Goal: Register for event/course

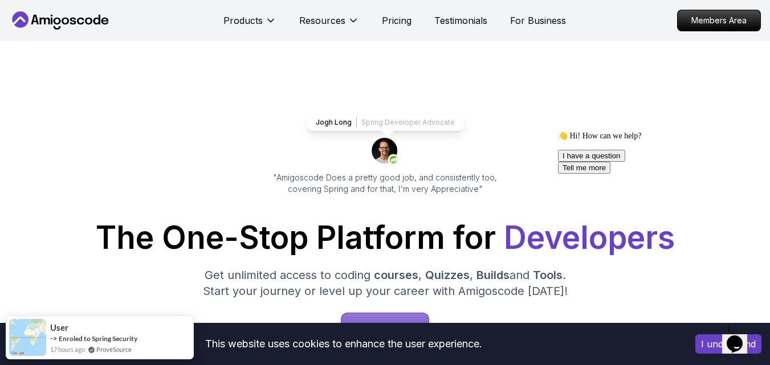
click at [558, 131] on icon "Chat attention grabber" at bounding box center [558, 131] width 0 height 0
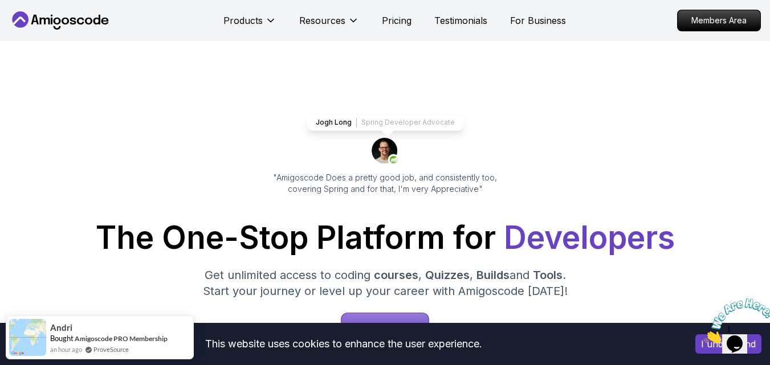
click at [704, 336] on icon "Close" at bounding box center [704, 341] width 0 height 10
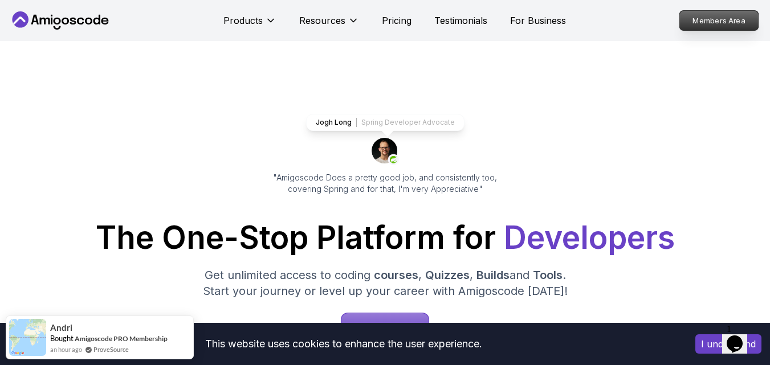
click at [701, 17] on p "Members Area" at bounding box center [719, 20] width 79 height 19
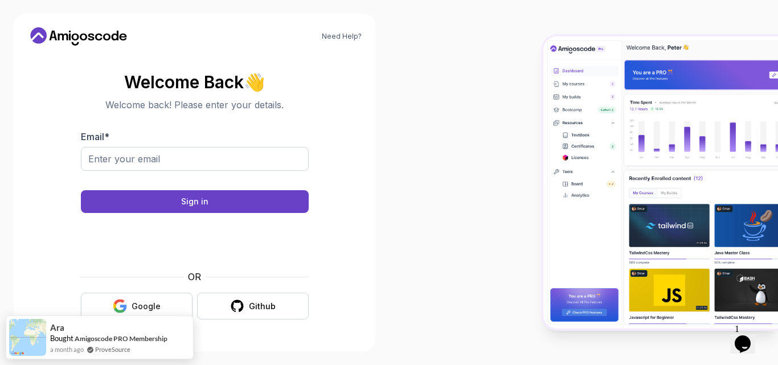
click at [145, 299] on button "Google" at bounding box center [137, 306] width 112 height 27
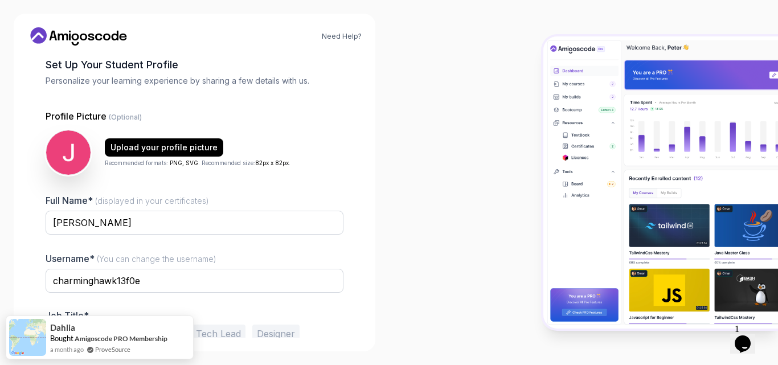
scroll to position [110, 0]
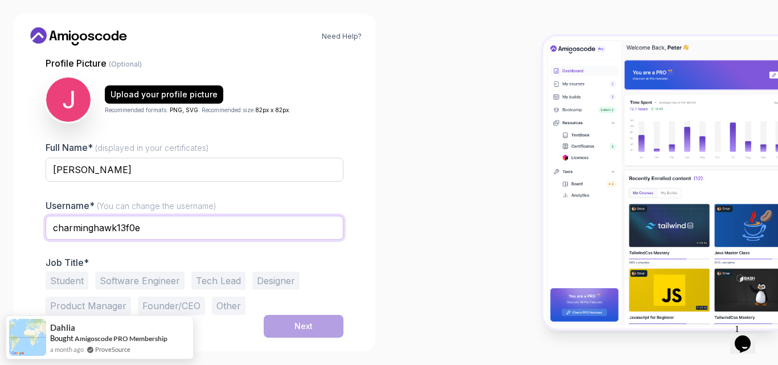
drag, startPoint x: 113, startPoint y: 225, endPoint x: 19, endPoint y: 225, distance: 93.4
click at [21, 225] on div "Need Help? 1 Set Up Your Profile 1 Set Up Your Profile 2 Let's Get to Know You …" at bounding box center [195, 183] width 362 height 338
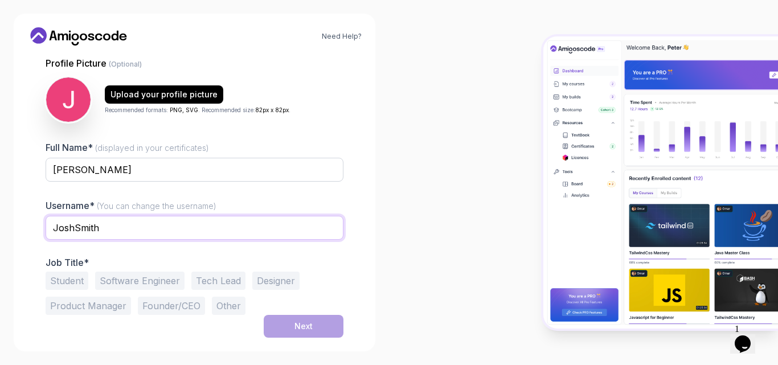
type input "JoshSmith"
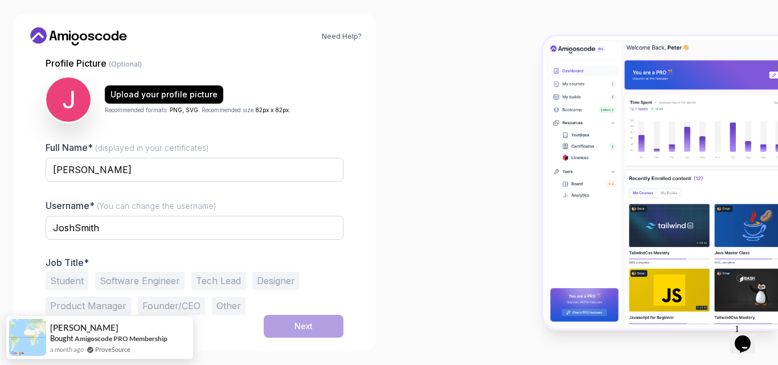
click at [69, 281] on button "Student" at bounding box center [67, 281] width 43 height 18
click at [307, 324] on div "Next" at bounding box center [304, 326] width 18 height 11
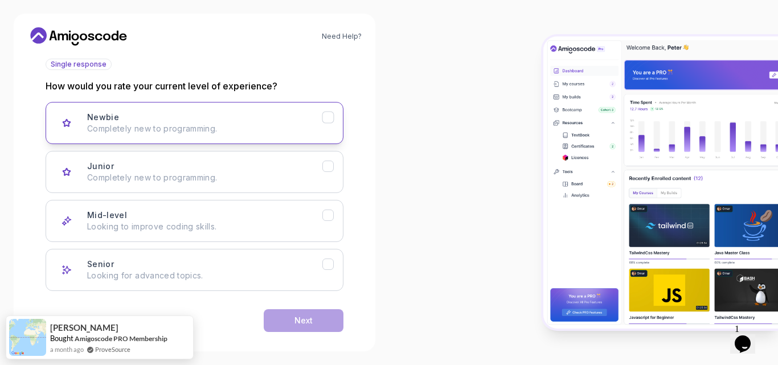
scroll to position [146, 0]
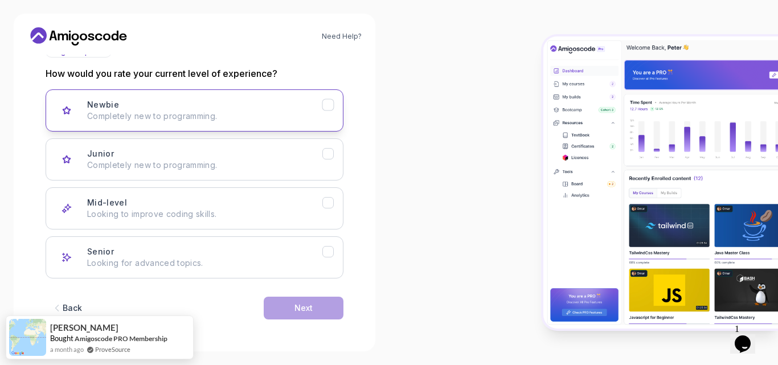
click at [264, 109] on div "Newbie Completely new to programming." at bounding box center [204, 110] width 235 height 23
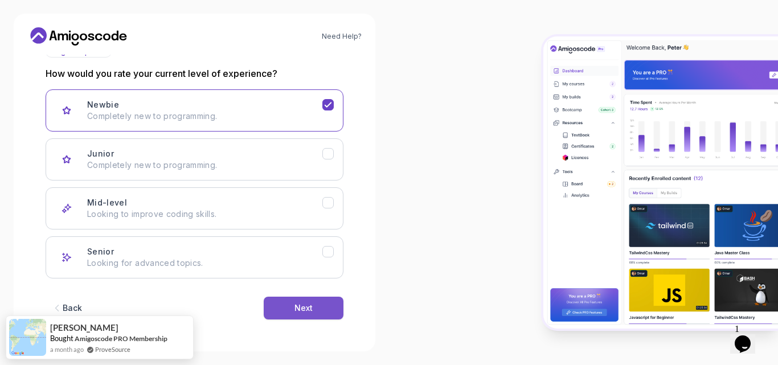
click at [316, 308] on button "Next" at bounding box center [304, 308] width 80 height 23
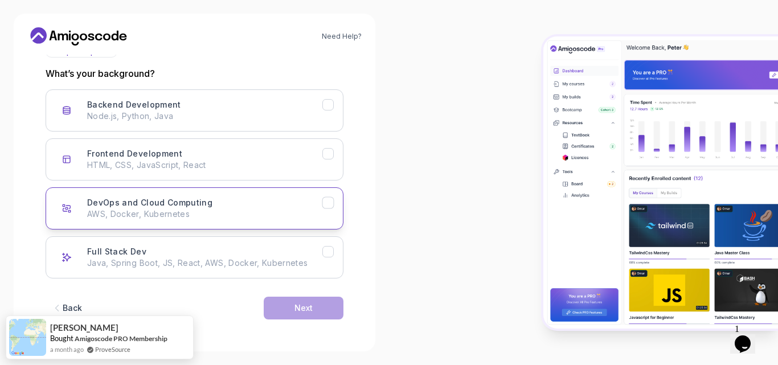
click at [279, 196] on button "DevOps and Cloud Computing AWS, Docker, Kubernetes" at bounding box center [195, 208] width 298 height 42
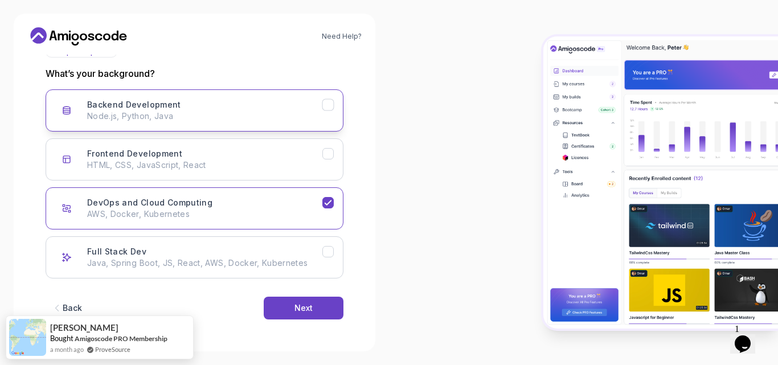
click at [227, 104] on div "Backend Development Node.js, Python, Java" at bounding box center [204, 110] width 235 height 23
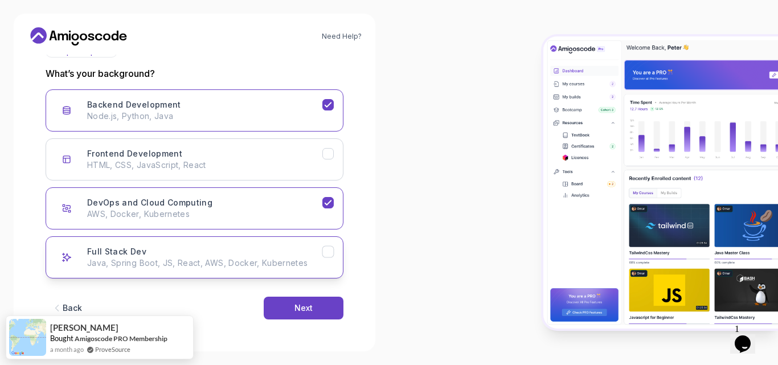
click at [180, 264] on p "Java, Spring Boot, JS, React, AWS, Docker, Kubernetes" at bounding box center [204, 263] width 235 height 11
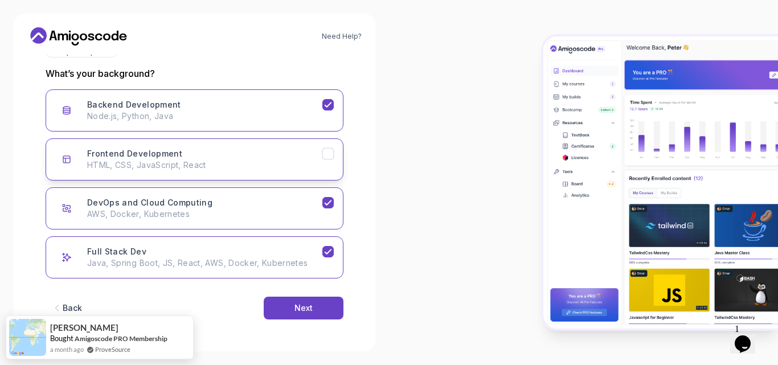
click at [210, 150] on div "Frontend Development HTML, CSS, JavaScript, React" at bounding box center [204, 159] width 235 height 23
click at [293, 309] on button "Next" at bounding box center [304, 308] width 80 height 23
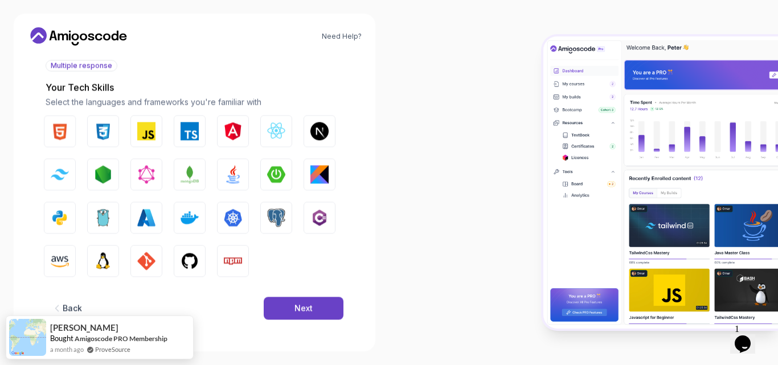
scroll to position [132, 0]
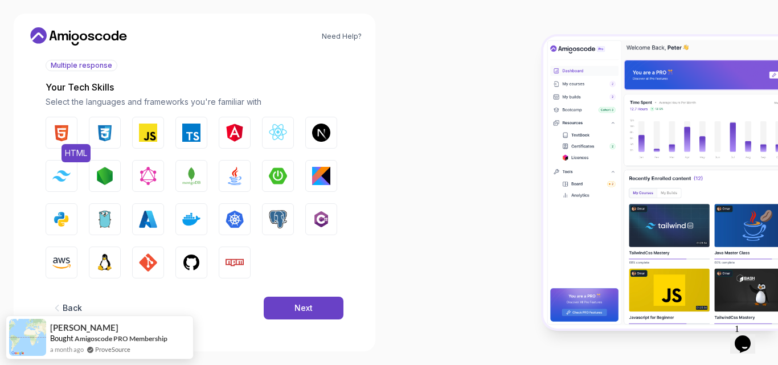
click at [70, 125] on img "button" at bounding box center [61, 133] width 18 height 18
click at [109, 130] on img "button" at bounding box center [105, 133] width 18 height 18
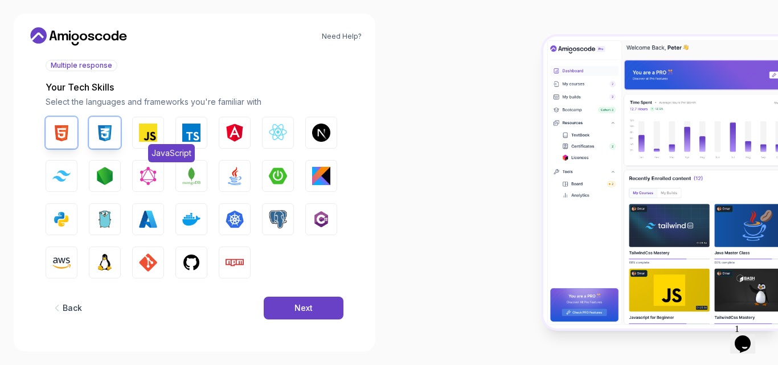
click at [141, 133] on img "button" at bounding box center [148, 133] width 18 height 18
click at [191, 135] on img "button" at bounding box center [191, 133] width 18 height 18
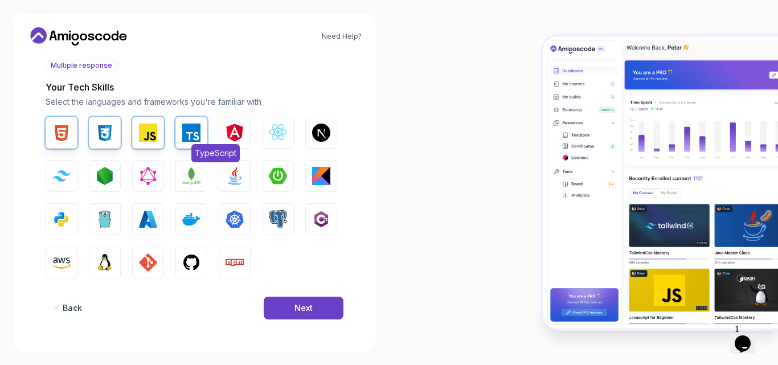
click at [182, 136] on img "button" at bounding box center [191, 133] width 18 height 18
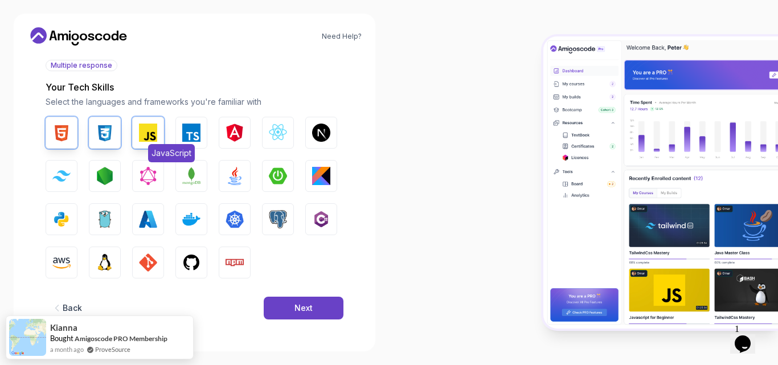
click at [137, 133] on button "JavaScript" at bounding box center [148, 133] width 32 height 32
click at [103, 133] on img "button" at bounding box center [105, 133] width 18 height 18
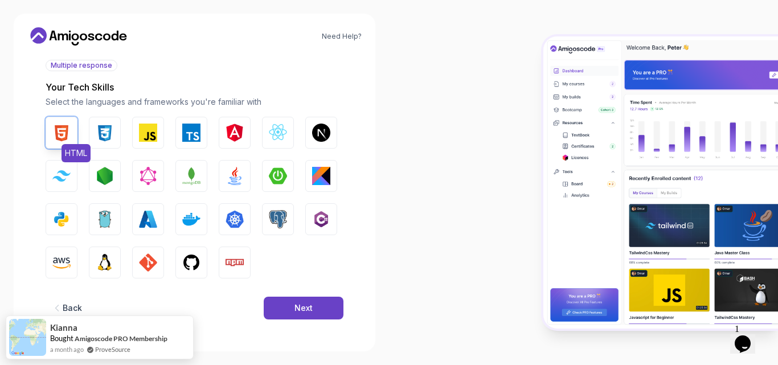
click at [76, 133] on button "HTML" at bounding box center [62, 133] width 32 height 32
click at [230, 174] on img "button" at bounding box center [235, 176] width 18 height 18
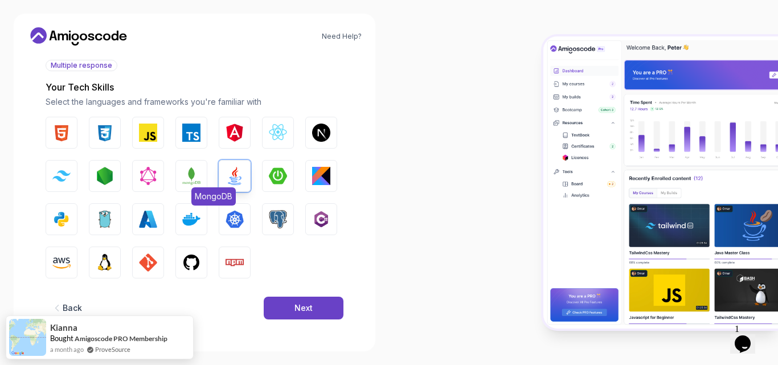
click at [185, 174] on img "button" at bounding box center [191, 176] width 18 height 18
click at [272, 173] on img "button" at bounding box center [278, 176] width 18 height 18
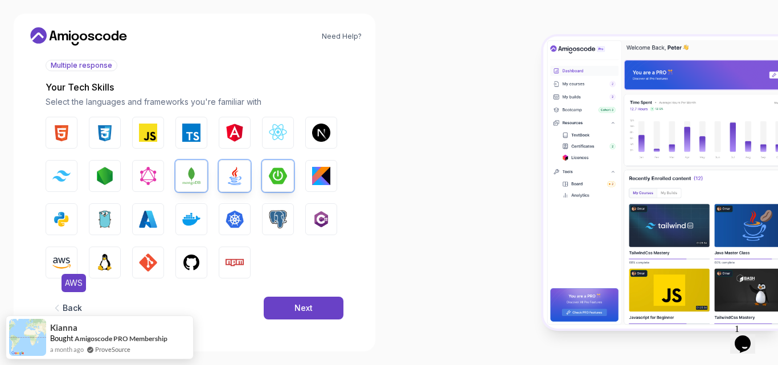
click at [67, 261] on img "button" at bounding box center [61, 263] width 18 height 18
click at [109, 258] on img "button" at bounding box center [105, 263] width 18 height 18
click at [157, 258] on button "GIT" at bounding box center [148, 263] width 32 height 32
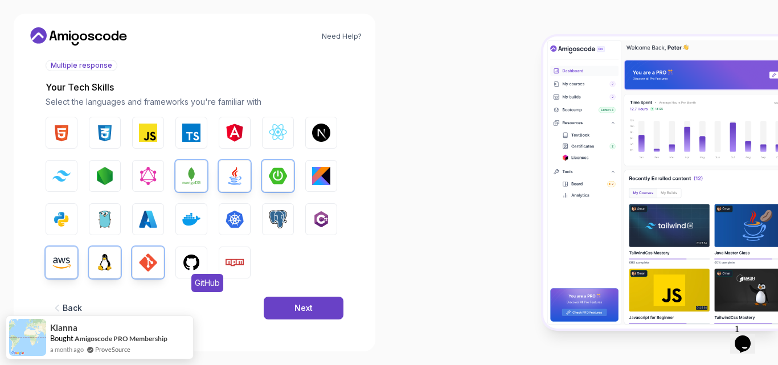
click at [193, 258] on img "button" at bounding box center [191, 263] width 18 height 18
click at [238, 260] on img "button" at bounding box center [235, 263] width 18 height 18
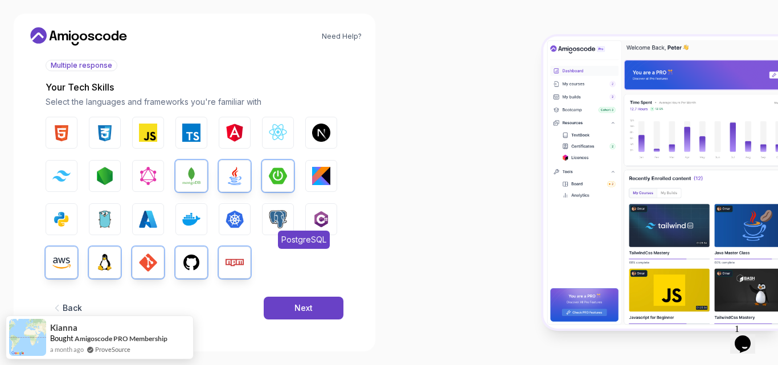
click at [287, 218] on button "PostgreSQL" at bounding box center [278, 219] width 32 height 32
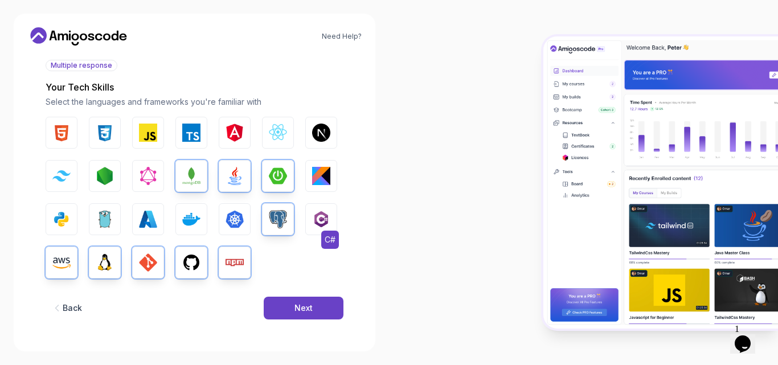
click at [318, 217] on img "button" at bounding box center [321, 219] width 18 height 18
click at [320, 174] on img "button" at bounding box center [321, 176] width 18 height 18
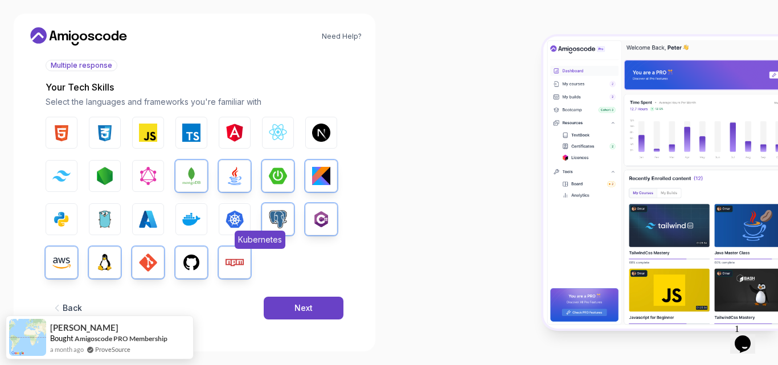
click at [236, 231] on span "Kubernetes" at bounding box center [260, 240] width 51 height 18
click at [188, 223] on img "button" at bounding box center [191, 219] width 18 height 18
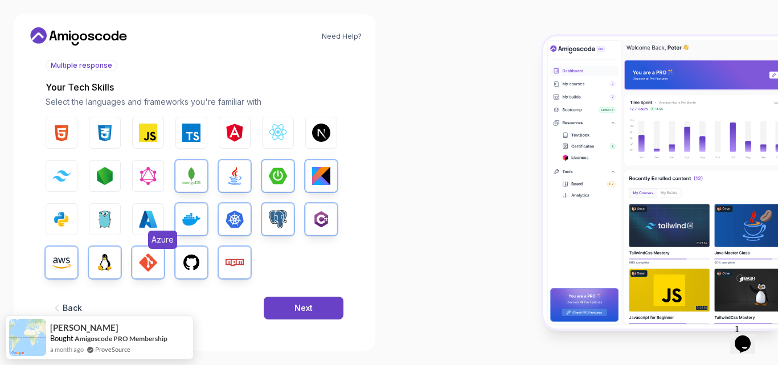
click at [149, 221] on img "button" at bounding box center [148, 219] width 18 height 18
click at [107, 222] on img "button" at bounding box center [105, 219] width 18 height 18
click at [61, 223] on img "button" at bounding box center [61, 219] width 18 height 18
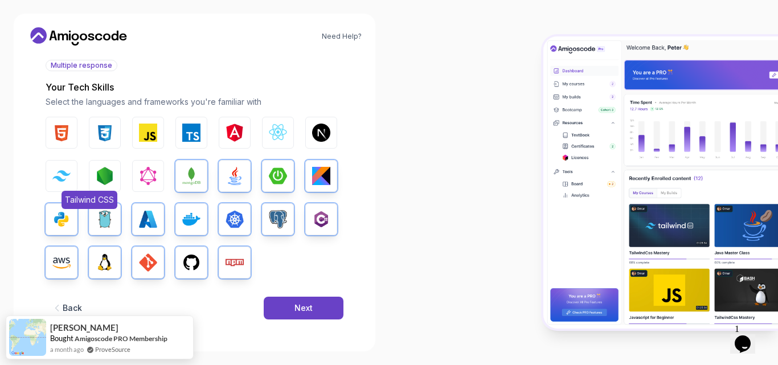
click at [62, 186] on button "Tailwind CSS" at bounding box center [62, 176] width 32 height 32
drag, startPoint x: 86, startPoint y: 179, endPoint x: 97, endPoint y: 179, distance: 10.8
click at [87, 179] on div "HTML CSS JavaScript TypeScript Angular React.js Next.js Tailwind CSS Node.js Gr…" at bounding box center [195, 198] width 298 height 162
click at [99, 179] on img "button" at bounding box center [105, 176] width 18 height 18
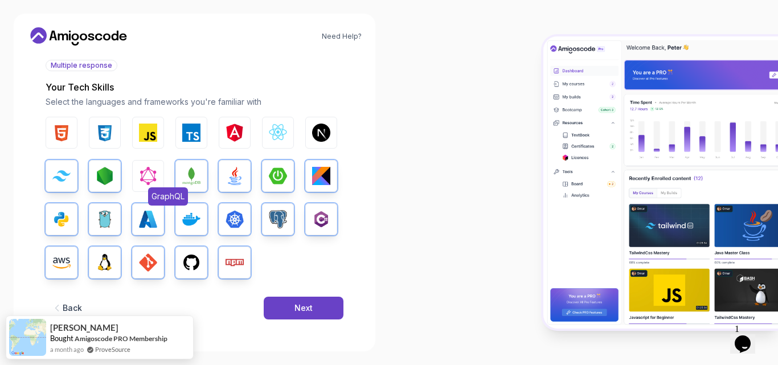
click at [147, 181] on img "button" at bounding box center [148, 176] width 18 height 18
drag, startPoint x: 150, startPoint y: 138, endPoint x: 97, endPoint y: 134, distance: 53.7
click at [149, 137] on img "button" at bounding box center [148, 133] width 18 height 18
click at [96, 134] on img "button" at bounding box center [105, 133] width 18 height 18
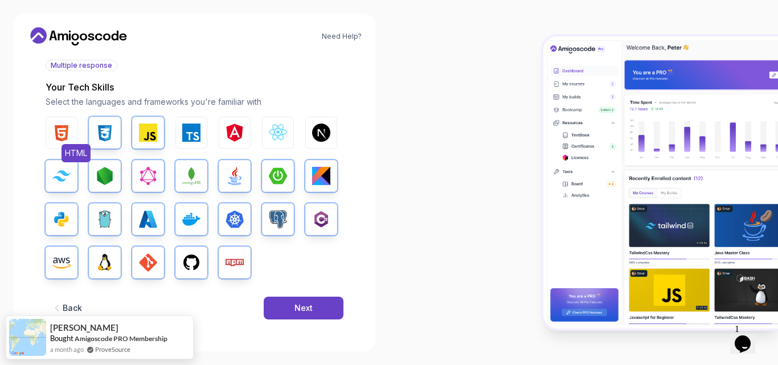
click at [74, 130] on button "HTML" at bounding box center [62, 133] width 32 height 32
click at [179, 130] on button "TypeScript" at bounding box center [191, 133] width 32 height 32
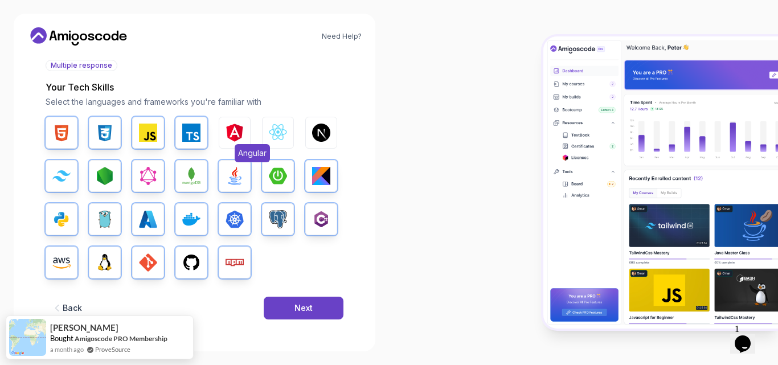
click at [248, 134] on button "Angular" at bounding box center [235, 133] width 32 height 32
click at [282, 131] on img "button" at bounding box center [278, 133] width 18 height 18
click at [317, 129] on img "button" at bounding box center [321, 133] width 18 height 18
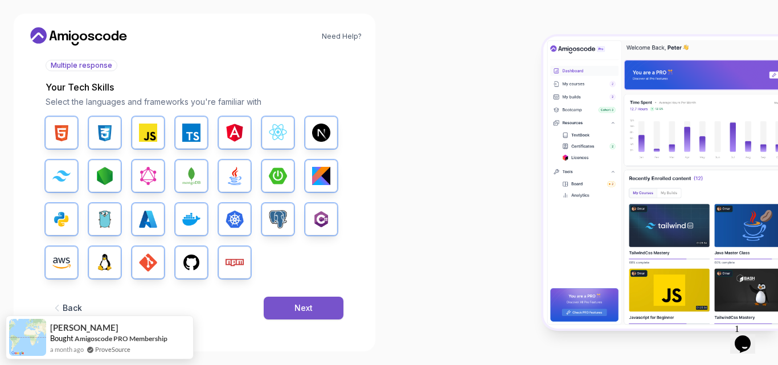
click at [299, 313] on div "Next" at bounding box center [304, 308] width 18 height 11
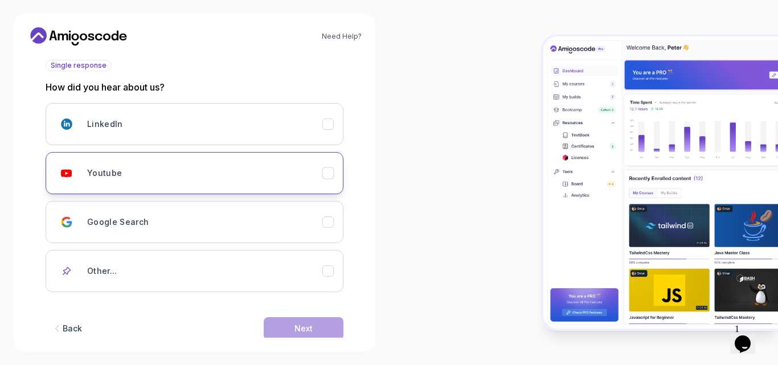
click at [330, 179] on div "Youtube" at bounding box center [329, 174] width 12 height 12
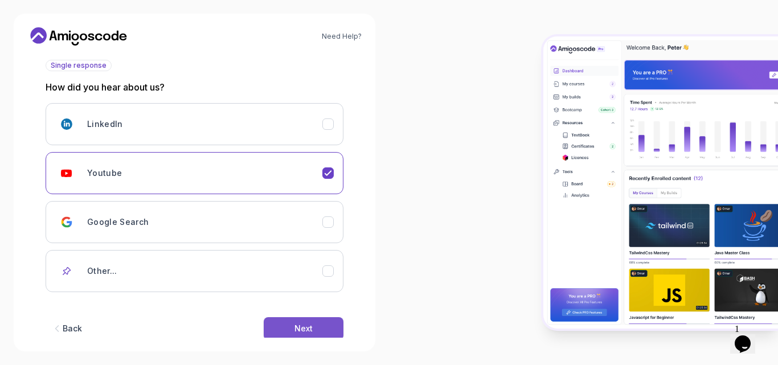
click at [297, 330] on div "Next" at bounding box center [304, 328] width 18 height 11
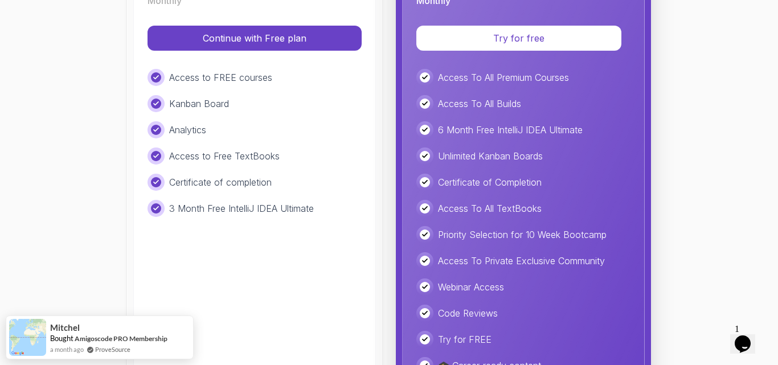
scroll to position [171, 0]
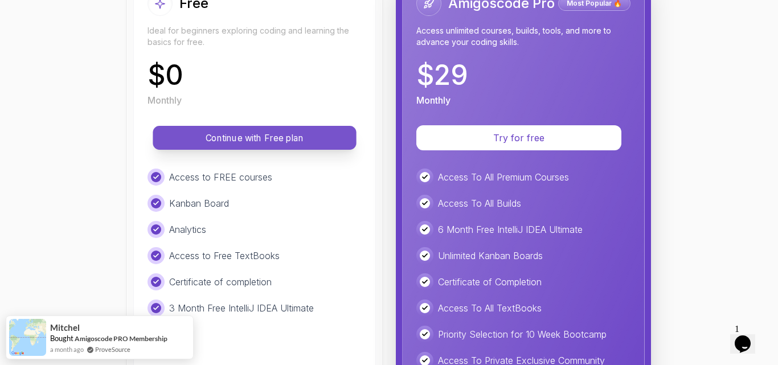
click at [251, 140] on p "Continue with Free plan" at bounding box center [255, 138] width 178 height 13
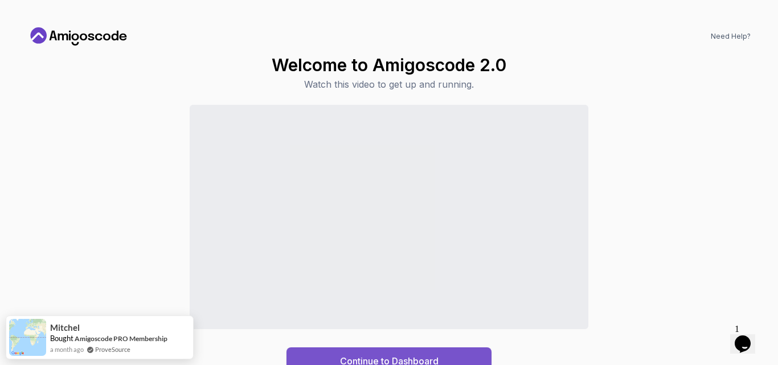
click at [407, 363] on div "Continue to Dashboard" at bounding box center [389, 361] width 99 height 14
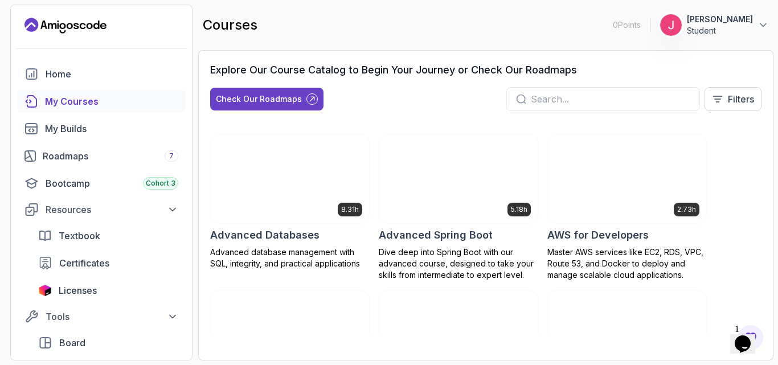
click at [232, 62] on h3 "Explore Our Course Catalog to Begin Your Journey or Check Our Roadmaps" at bounding box center [393, 70] width 367 height 16
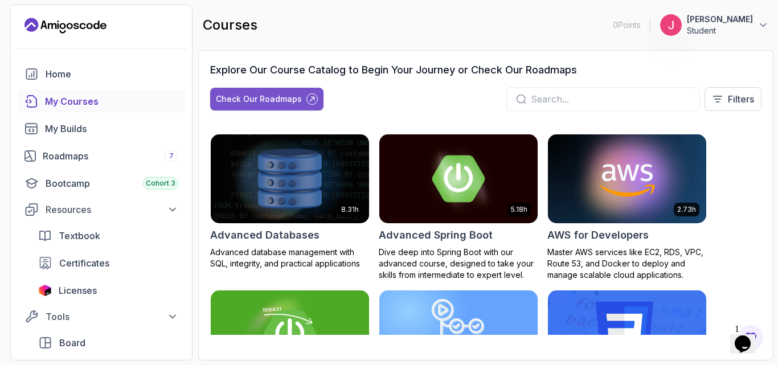
click at [268, 99] on div "Check Our Roadmaps" at bounding box center [259, 98] width 86 height 11
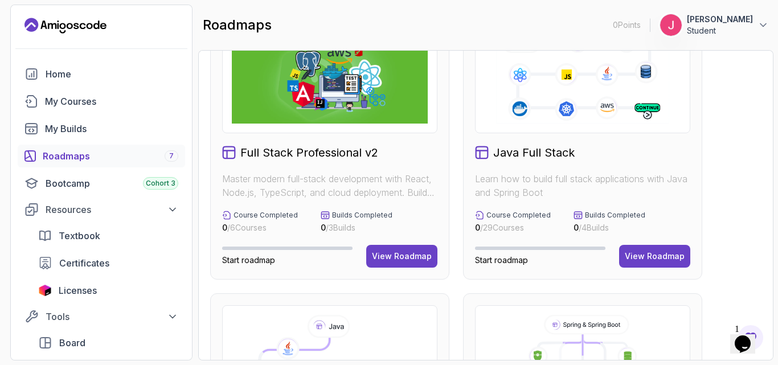
scroll to position [57, 0]
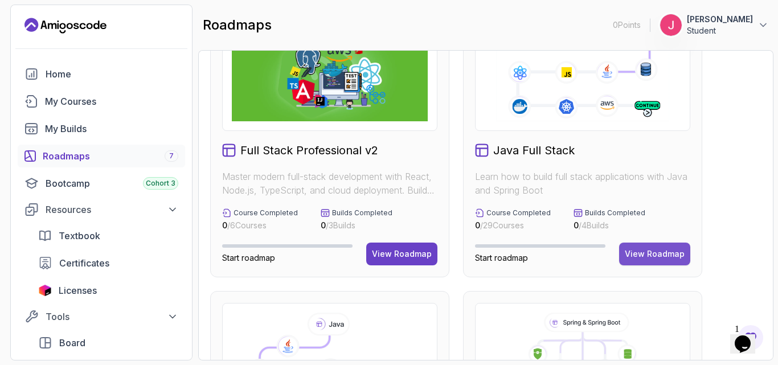
click at [658, 251] on div "View Roadmap" at bounding box center [655, 253] width 60 height 11
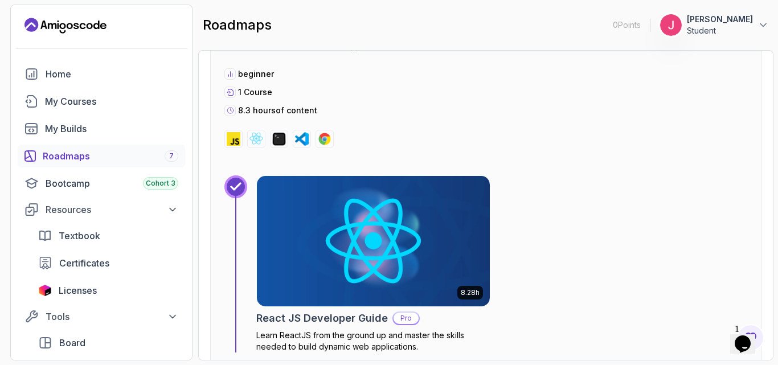
scroll to position [8212, 0]
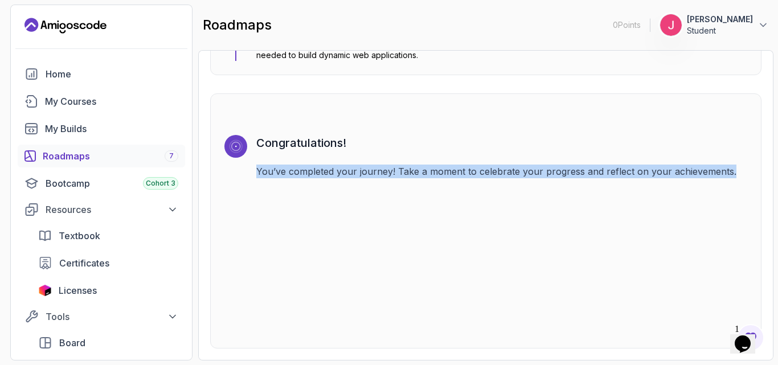
drag, startPoint x: 778, startPoint y: 133, endPoint x: 778, endPoint y: 272, distance: 139.6
click at [778, 272] on section "0 Points 1 [PERSON_NAME] Student Home My Courses My Builds Roadmaps 7 Bootcamp …" at bounding box center [389, 182] width 778 height 365
click at [548, 227] on div "Congratulations! You’ve completed your journey! Take a moment to celebrate your…" at bounding box center [501, 234] width 491 height 199
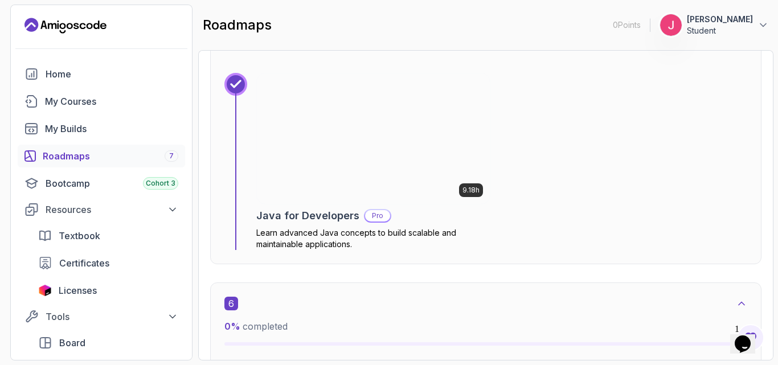
scroll to position [2001, 0]
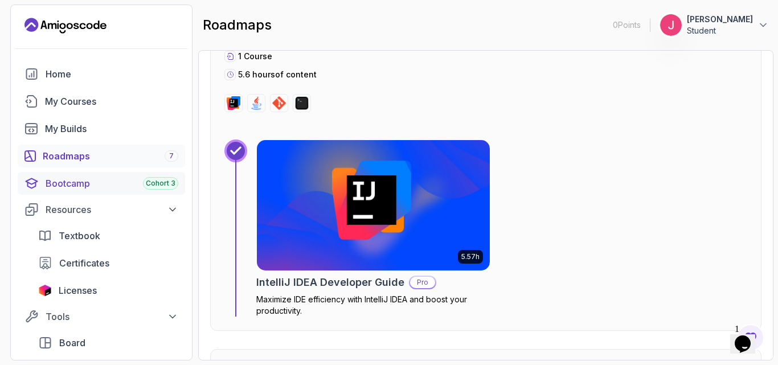
click at [147, 182] on span "Cohort 3" at bounding box center [161, 183] width 30 height 9
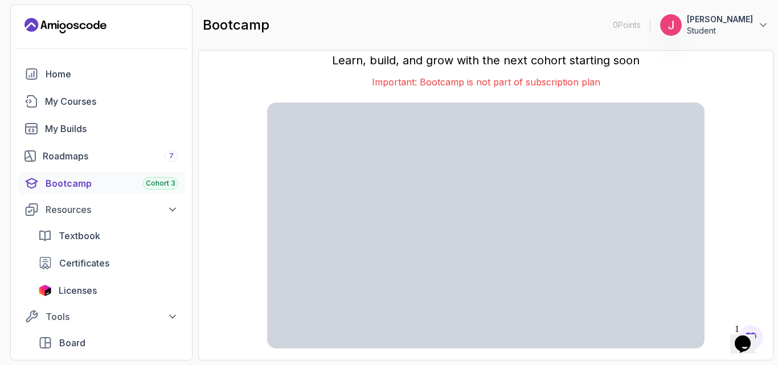
scroll to position [26, 0]
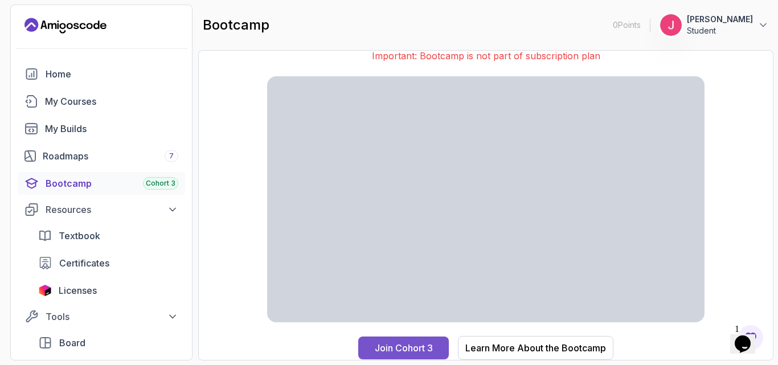
click at [411, 350] on div "Join Cohort 3" at bounding box center [404, 348] width 58 height 14
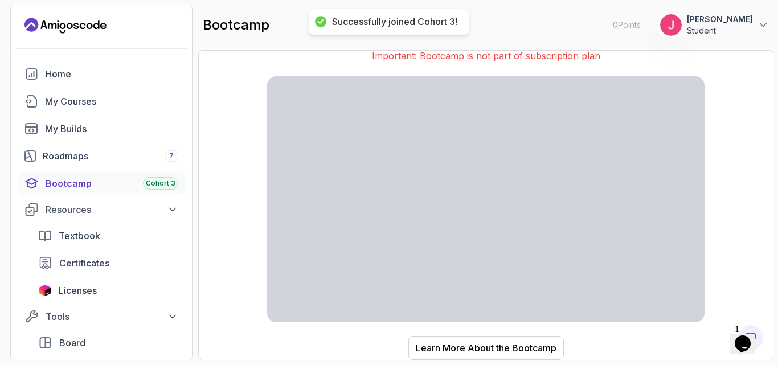
click at [156, 187] on span "Cohort 3" at bounding box center [161, 183] width 30 height 9
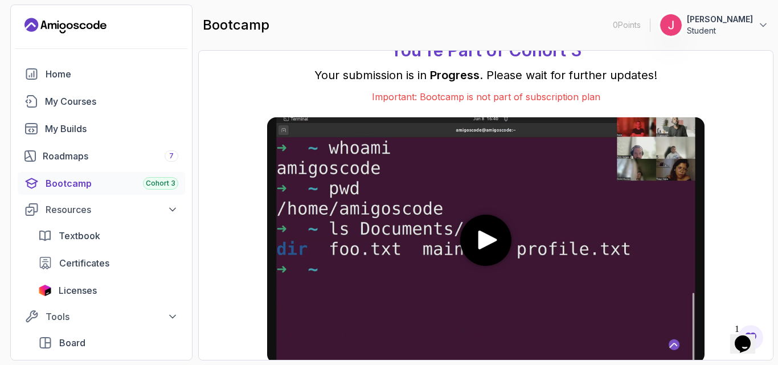
scroll to position [41, 0]
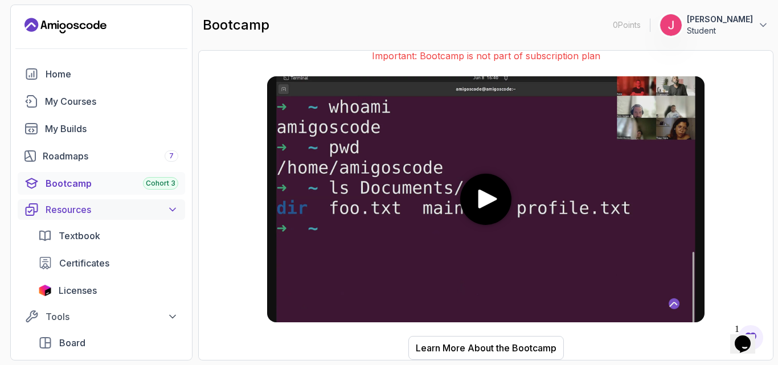
click at [173, 206] on icon at bounding box center [172, 209] width 11 height 11
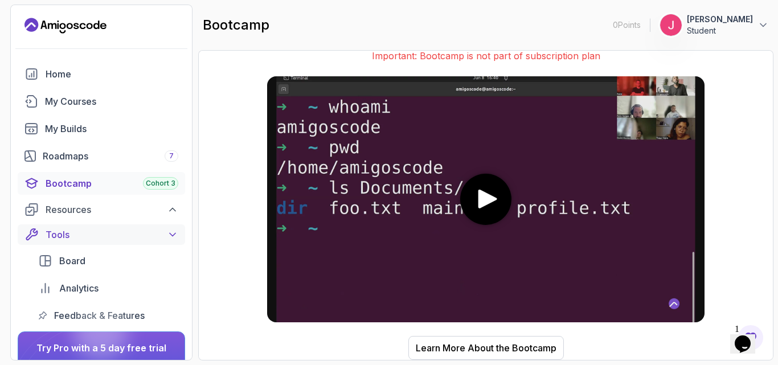
click at [173, 227] on button "Tools" at bounding box center [102, 234] width 168 height 21
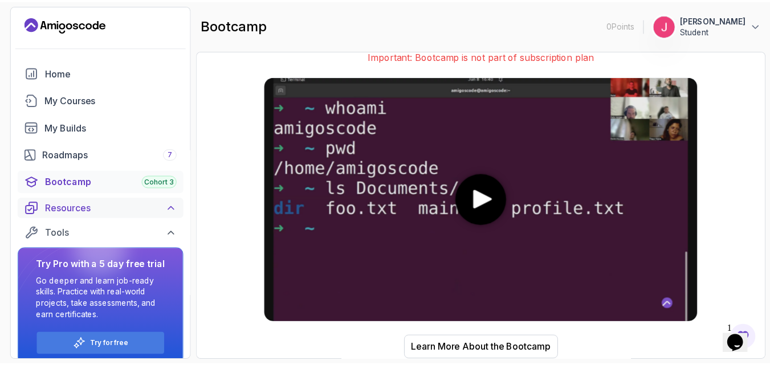
scroll to position [0, 0]
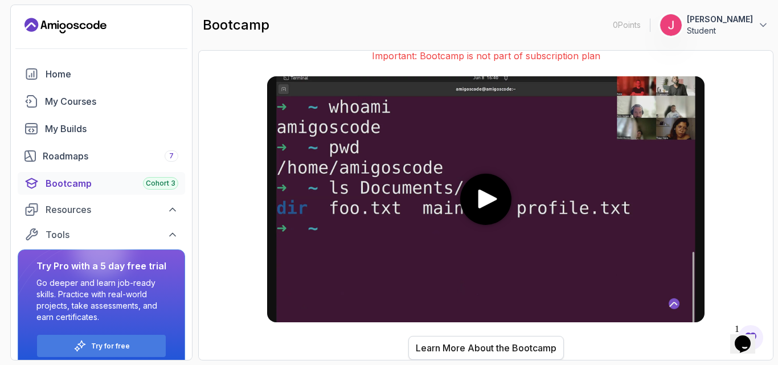
click at [502, 342] on div "Learn More About the Bootcamp" at bounding box center [486, 348] width 141 height 14
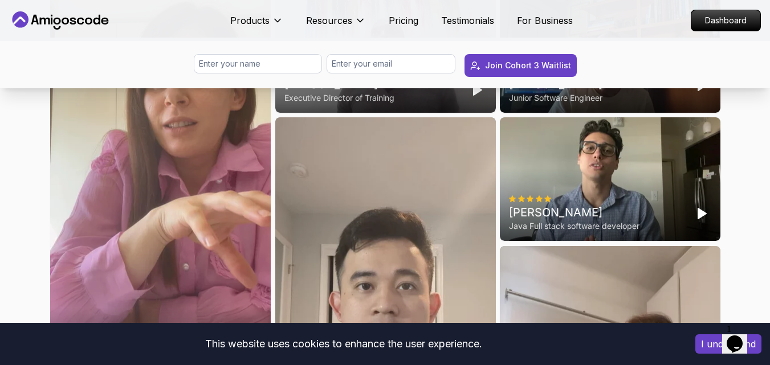
scroll to position [3020, 0]
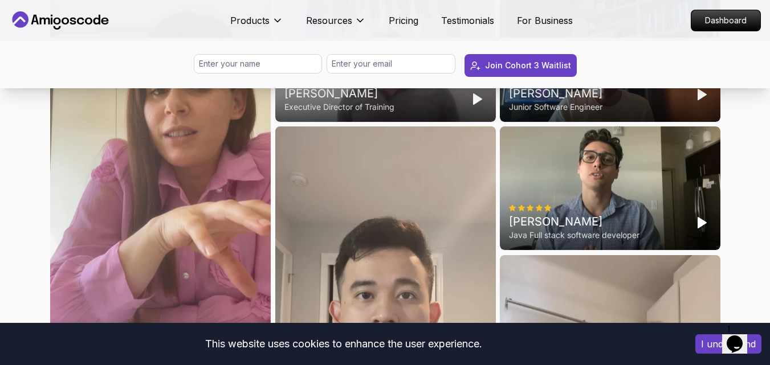
click at [574, 101] on div "Andreas Kreouzos" at bounding box center [555, 93] width 93 height 16
click at [539, 83] on icon at bounding box center [538, 80] width 7 height 6
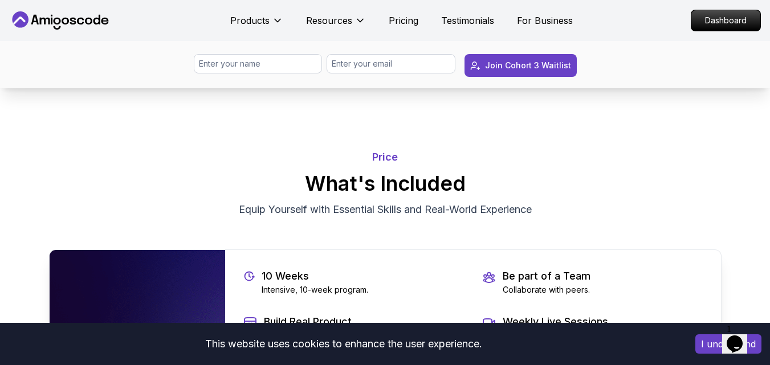
scroll to position [2222, 0]
